Goal: Find specific page/section: Find specific page/section

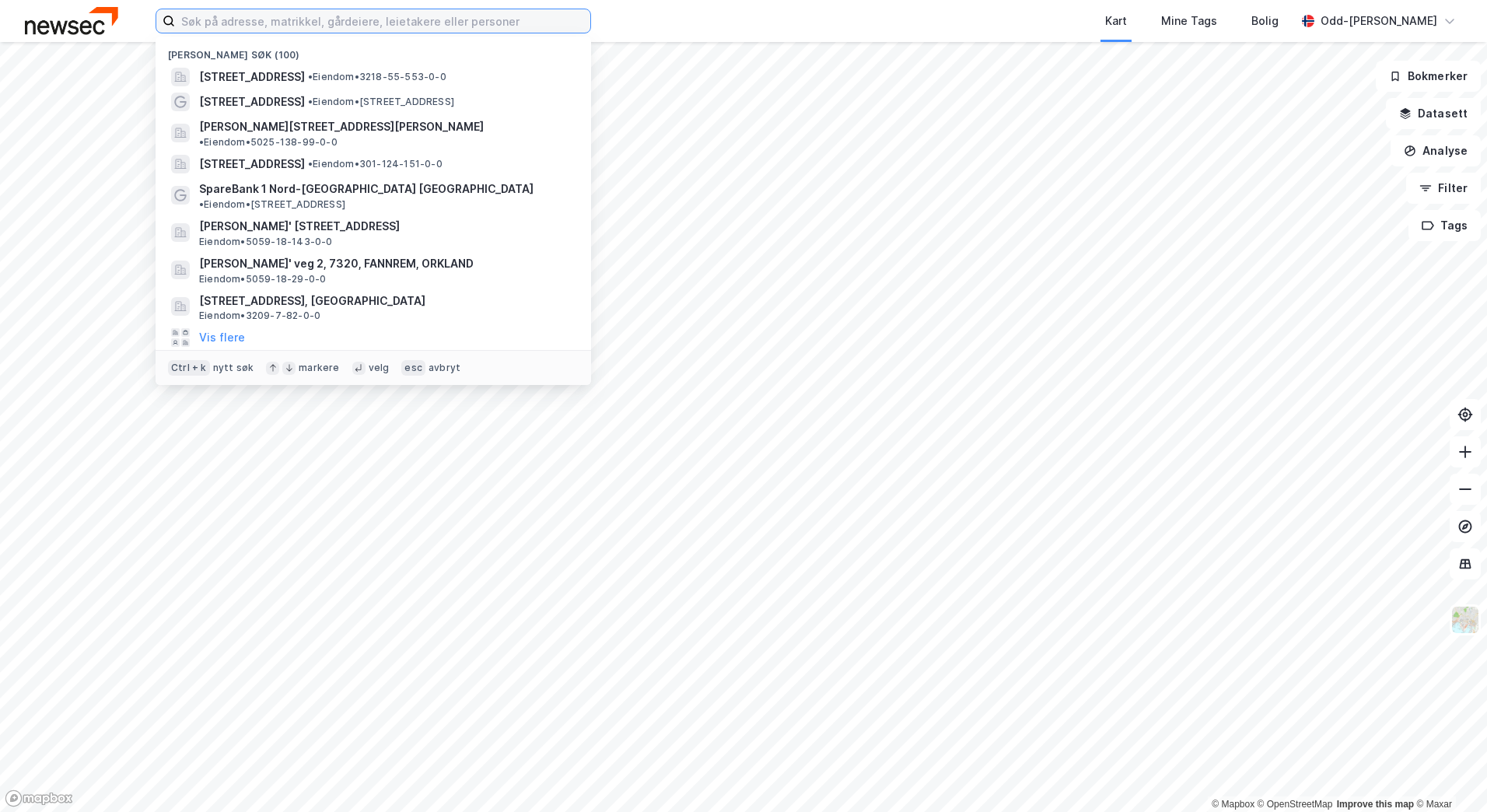
click at [187, 24] on input at bounding box center [382, 20] width 415 height 23
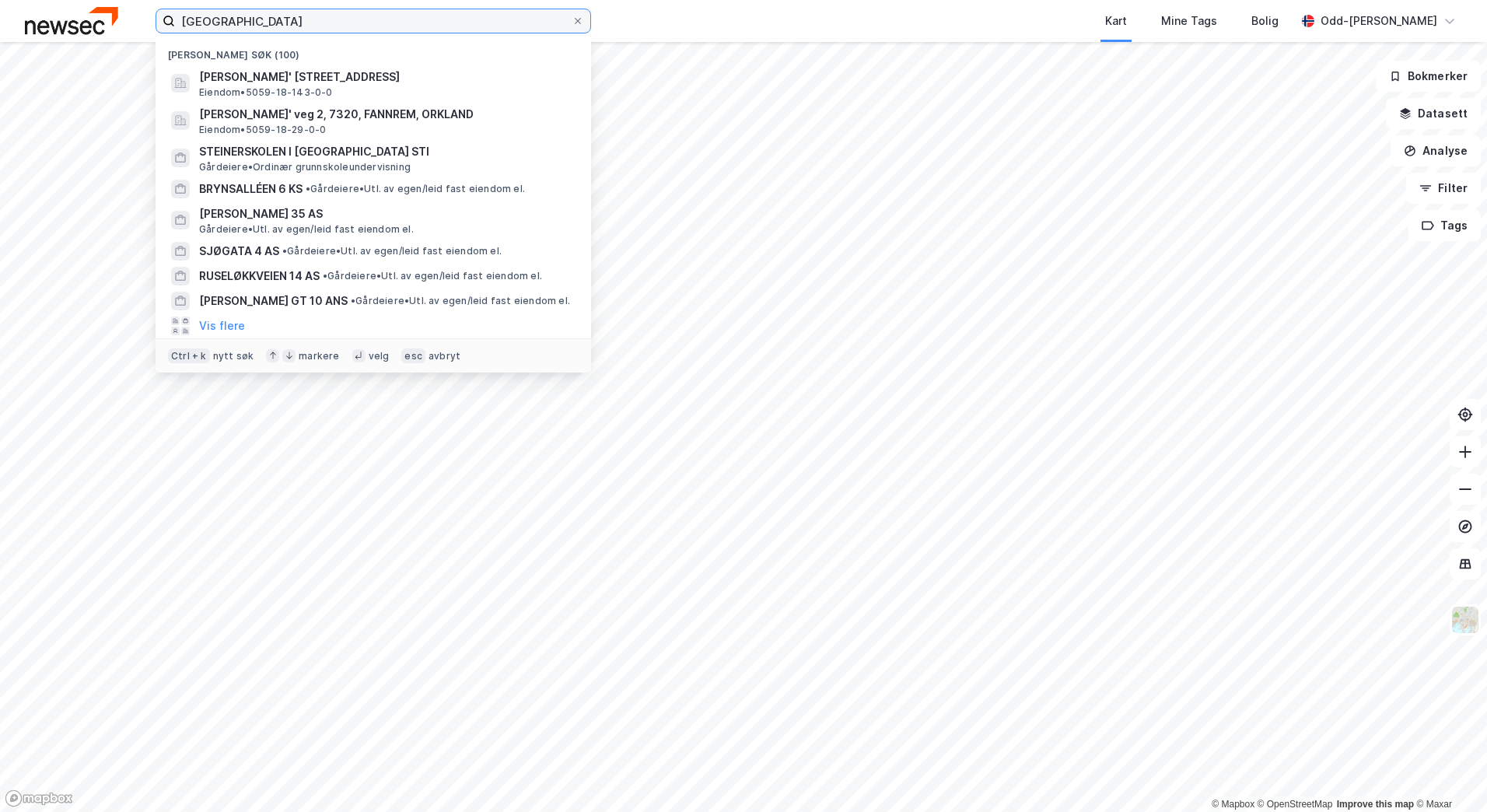
type input "[GEOGRAPHIC_DATA]"
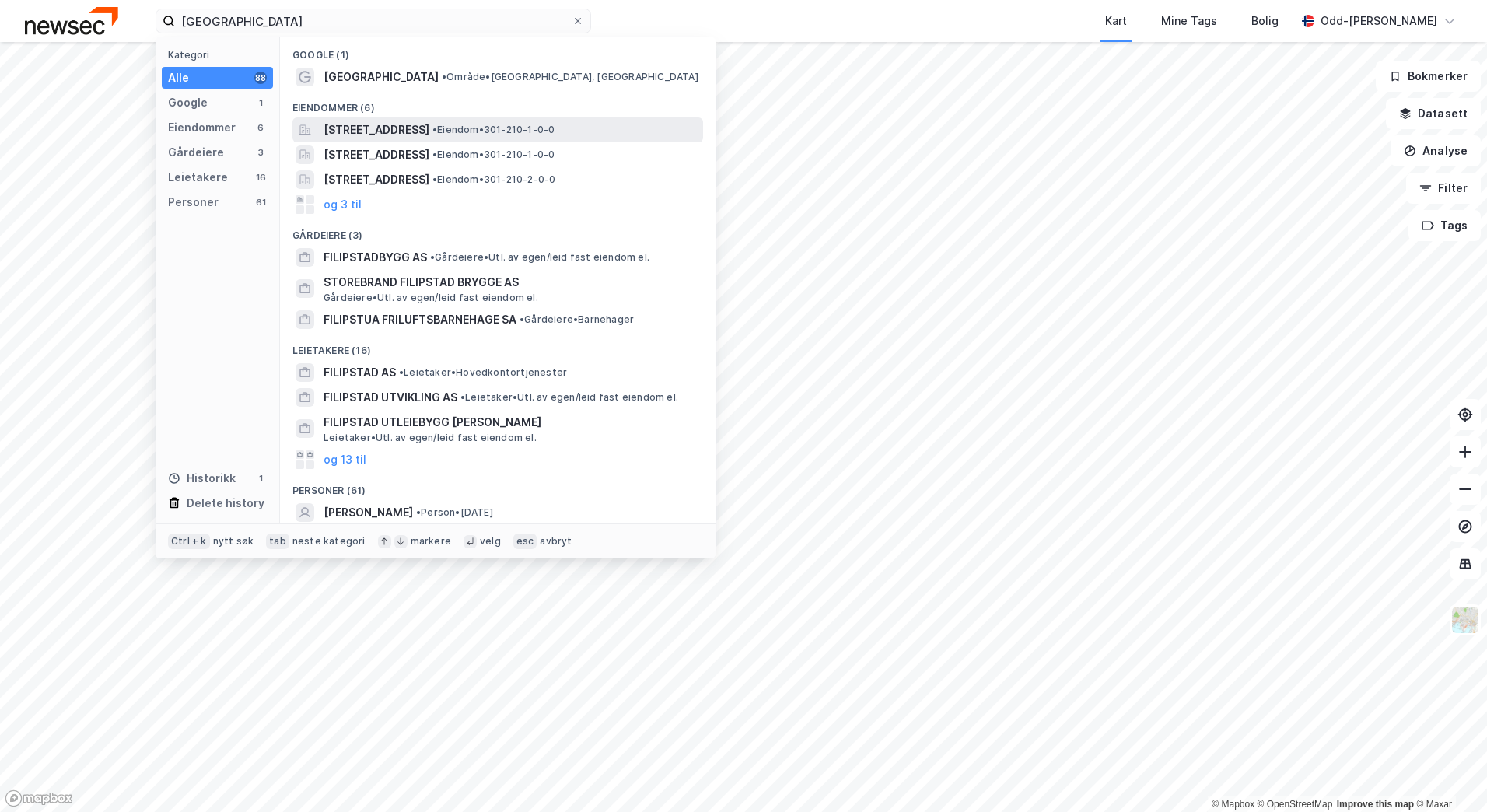
click at [408, 129] on span "[STREET_ADDRESS]" at bounding box center [376, 129] width 106 height 19
